Goal: Task Accomplishment & Management: Manage account settings

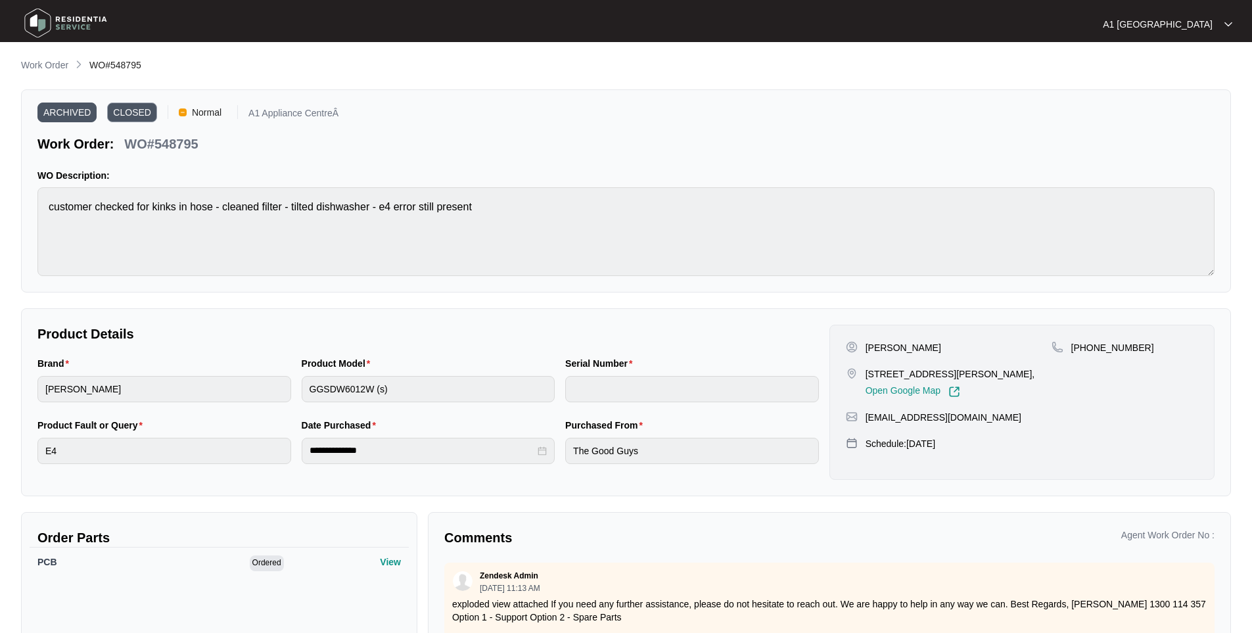
click at [53, 15] on img at bounding box center [66, 22] width 92 height 39
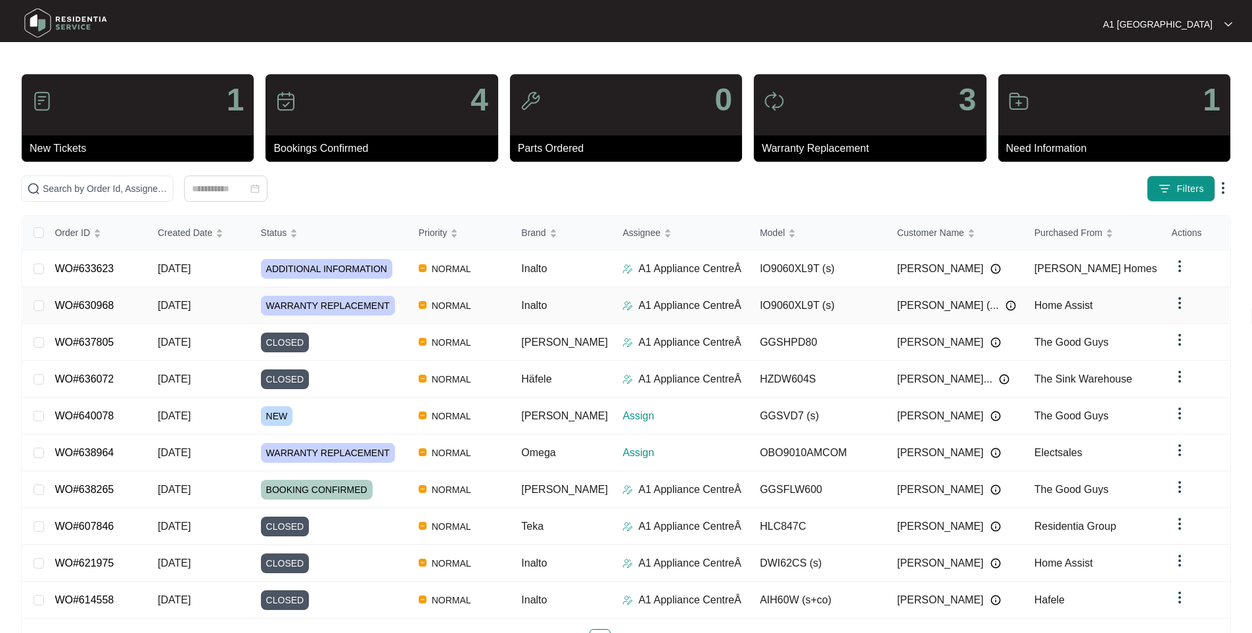
scroll to position [43, 0]
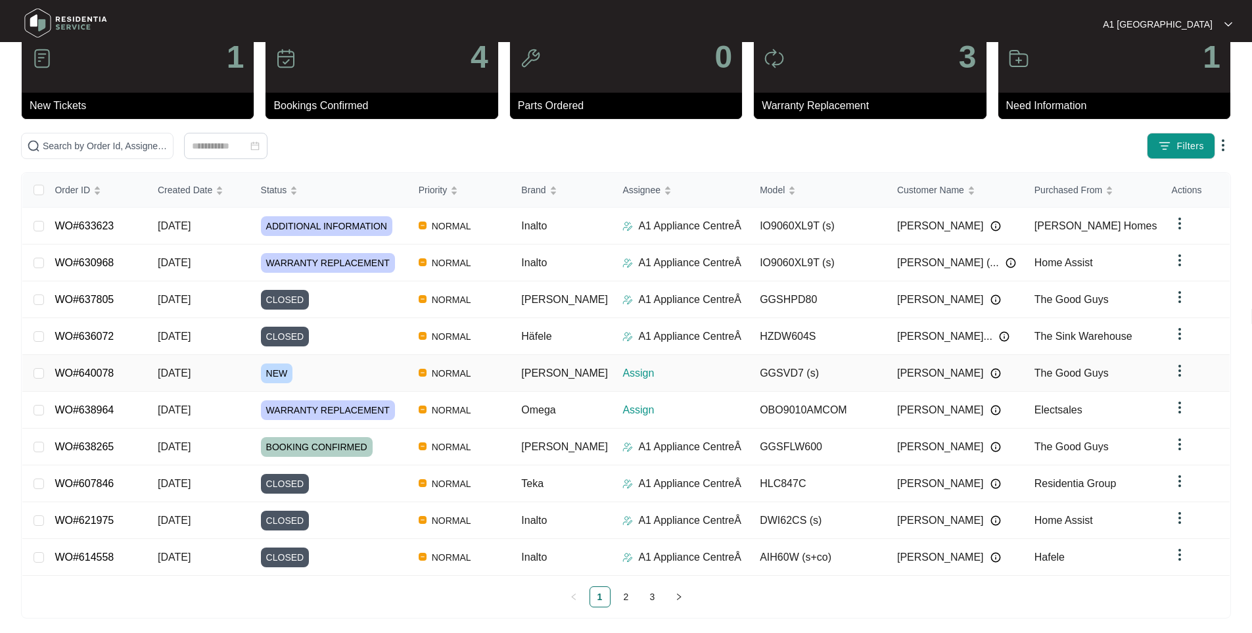
click at [277, 364] on span "NEW" at bounding box center [277, 374] width 32 height 20
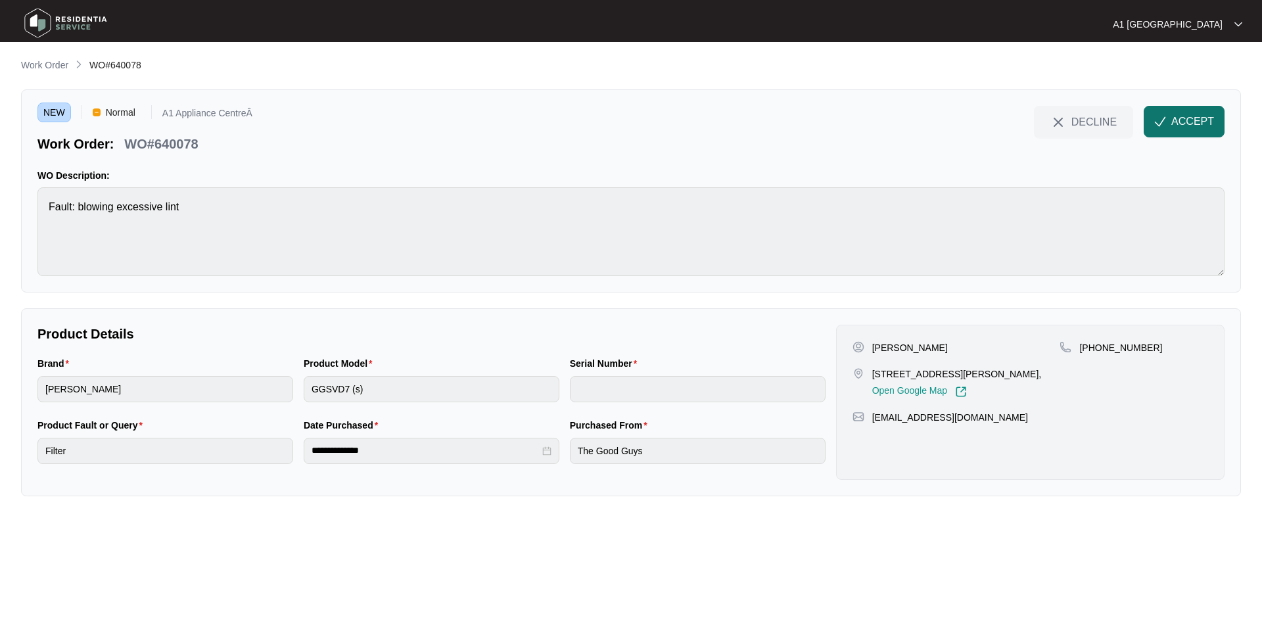
click at [1190, 108] on button "ACCEPT" at bounding box center [1184, 122] width 81 height 32
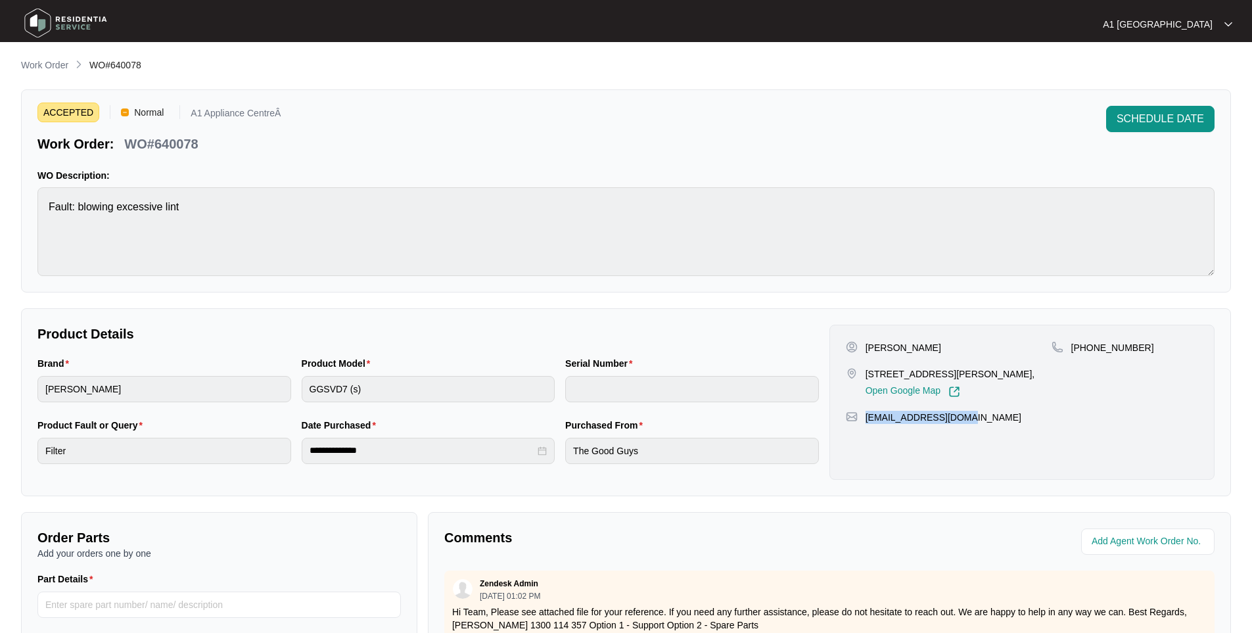
drag, startPoint x: 935, startPoint y: 424, endPoint x: 864, endPoint y: 423, distance: 70.4
click at [864, 423] on div "[PERSON_NAME] [STREET_ADDRESS][PERSON_NAME], Open Google Map [PHONE_NUMBER] [EM…" at bounding box center [1022, 402] width 385 height 155
copy p "[EMAIL_ADDRESS][DOMAIN_NAME]"
click at [225, 381] on div "Brand [PERSON_NAME] Product Model GGSVD7 (s) Serial Number" at bounding box center [428, 387] width 792 height 62
click at [688, 171] on p "WO Description:" at bounding box center [625, 175] width 1177 height 13
